Goal: Find specific page/section: Find specific page/section

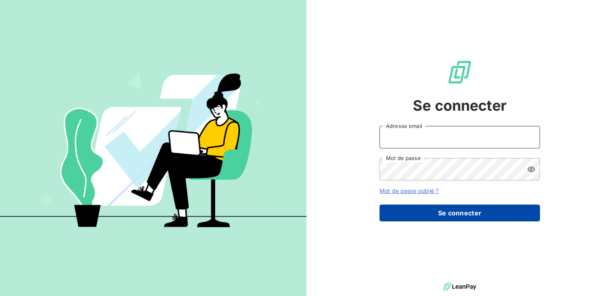
type input "[EMAIL_ADDRESS][DOMAIN_NAME]"
click at [430, 206] on button "Se connecter" at bounding box center [459, 212] width 160 height 17
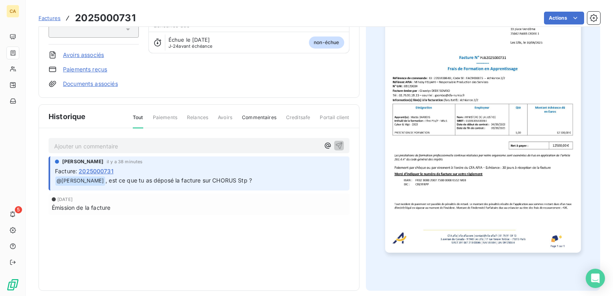
scroll to position [101, 0]
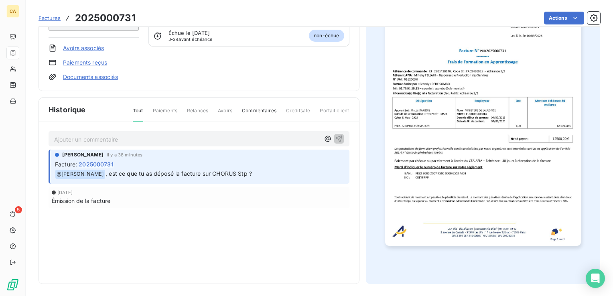
click at [464, 137] on img "button" at bounding box center [483, 107] width 196 height 277
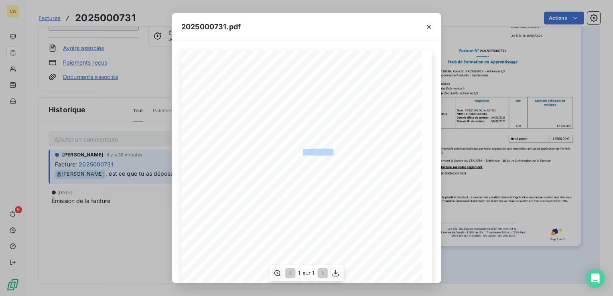
drag, startPoint x: 330, startPoint y: 152, endPoint x: 299, endPoint y: 152, distance: 30.5
click at [299, 152] on div "CFA afia | [DOMAIN_NAME] | [EMAIL_ADDRESS][DOMAIN_NAME] | 01 76 91 59 13 [STREE…" at bounding box center [306, 221] width 241 height 340
drag, startPoint x: 299, startPoint y: 152, endPoint x: 308, endPoint y: 154, distance: 9.0
copy div "PUB 202500073"
